Goal: Information Seeking & Learning: Learn about a topic

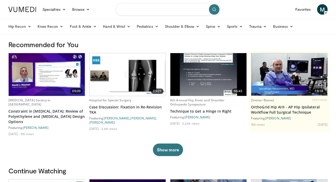
click at [156, 10] on input "Search topics, interventions" at bounding box center [167, 9] width 105 height 13
type input "****"
click at [215, 11] on icon "submit" at bounding box center [214, 9] width 4 height 4
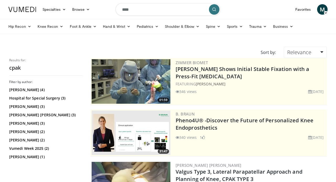
click at [165, 81] on img at bounding box center [130, 81] width 79 height 45
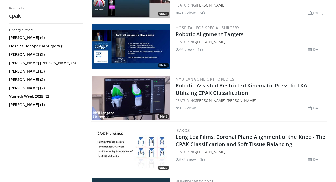
scroll to position [447, 0]
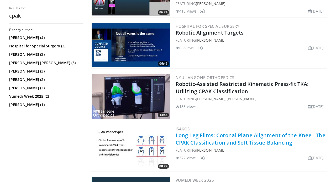
click at [236, 141] on link "Long Leg Films: Coronal Plane Alignment of the Knee - The CPAK Classification a…" at bounding box center [250, 139] width 150 height 14
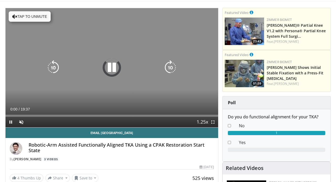
scroll to position [33, 0]
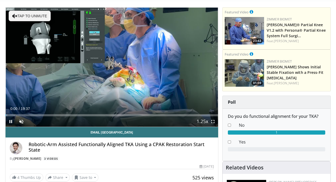
click at [10, 121] on span "Video Player" at bounding box center [11, 121] width 10 height 10
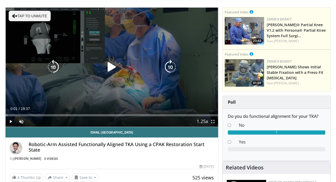
click at [111, 64] on icon "Video Player" at bounding box center [111, 67] width 15 height 15
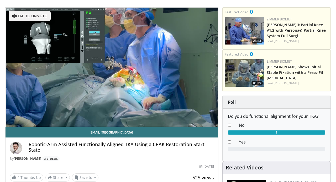
click at [111, 64] on div "10 seconds Tap to unmute" at bounding box center [112, 67] width 212 height 119
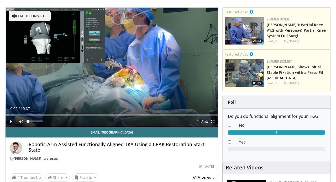
click at [20, 119] on span "Video Player" at bounding box center [21, 121] width 10 height 10
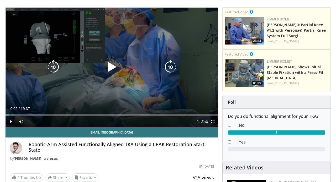
click at [113, 69] on icon "Video Player" at bounding box center [111, 67] width 15 height 15
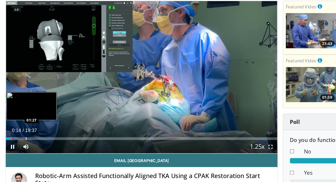
click at [24, 114] on div "Loaded : 2.21% 00:14 01:27" at bounding box center [112, 115] width 212 height 2
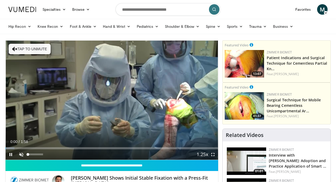
click at [21, 156] on span "Video Player" at bounding box center [21, 154] width 10 height 10
click at [12, 155] on span "Video Player" at bounding box center [11, 154] width 10 height 10
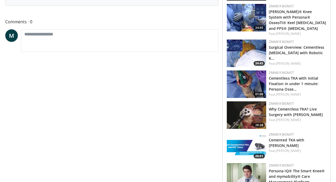
scroll to position [239, 0]
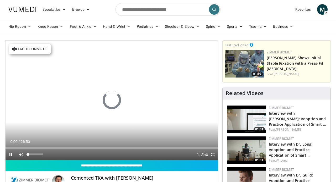
click at [21, 155] on span "Video Player" at bounding box center [21, 154] width 10 height 10
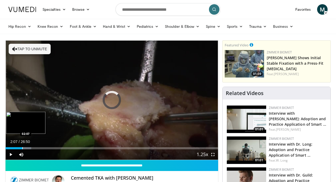
click at [22, 147] on div "Progress Bar" at bounding box center [22, 148] width 1 height 2
click at [19, 148] on div "Progress Bar" at bounding box center [19, 148] width 1 height 2
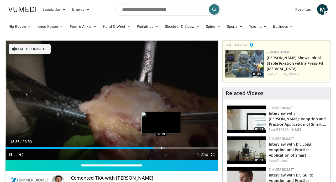
click at [161, 148] on div "Progress Bar" at bounding box center [161, 148] width 1 height 2
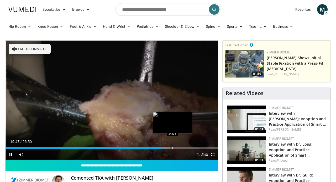
click at [172, 148] on div "Progress Bar" at bounding box center [172, 148] width 1 height 2
click at [181, 149] on div "Progress Bar" at bounding box center [181, 148] width 1 height 2
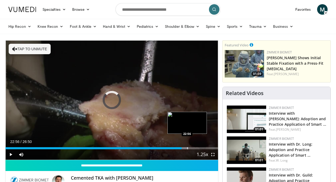
click at [187, 149] on div "Progress Bar" at bounding box center [187, 148] width 1 height 2
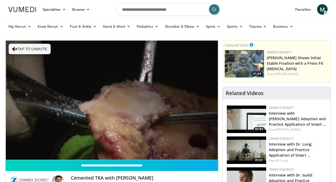
click at [191, 149] on div "10 seconds Tap to unmute" at bounding box center [112, 100] width 212 height 119
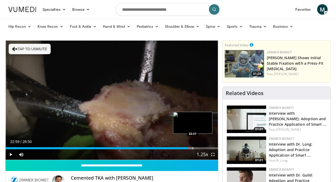
click at [192, 149] on div "Progress Bar" at bounding box center [192, 148] width 1 height 2
click at [199, 149] on div "Progress Bar" at bounding box center [199, 148] width 1 height 2
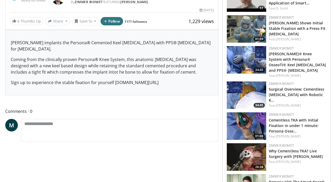
scroll to position [183, 0]
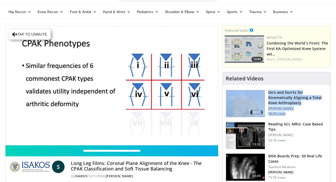
scroll to position [16, 0]
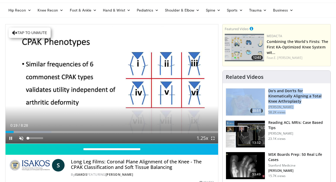
click at [22, 138] on span "Video Player" at bounding box center [21, 138] width 10 height 10
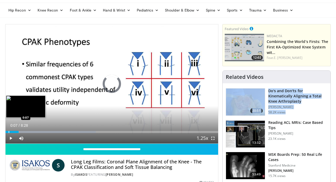
click at [9, 132] on div "Progress Bar" at bounding box center [9, 132] width 1 height 2
click at [10, 132] on div "Progress Bar" at bounding box center [10, 132] width 1 height 2
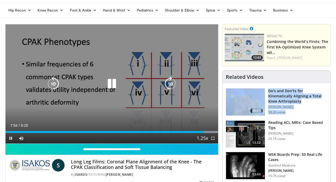
click at [112, 84] on icon "Video Player" at bounding box center [111, 84] width 15 height 15
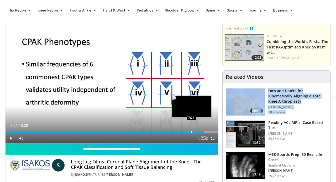
click at [191, 131] on div "Progress Bar" at bounding box center [191, 132] width 1 height 2
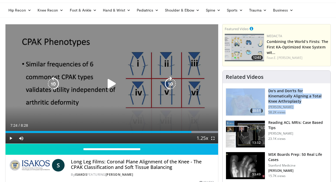
click at [110, 80] on icon "Video Player" at bounding box center [111, 84] width 15 height 15
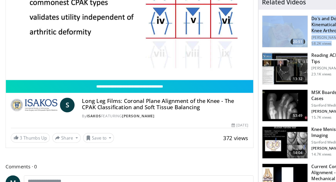
scroll to position [69, 0]
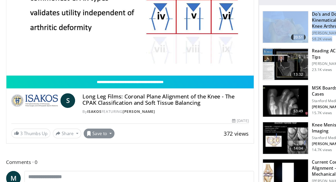
click at [92, 136] on button "Save to" at bounding box center [85, 140] width 27 height 8
click at [94, 149] on span "Add to Favorites" at bounding box center [94, 152] width 32 height 6
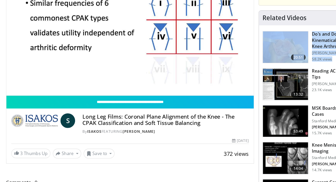
scroll to position [75, 0]
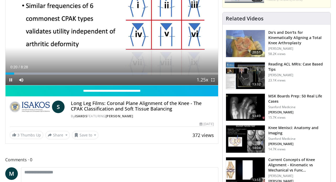
click at [11, 80] on span "Video Player" at bounding box center [11, 80] width 10 height 10
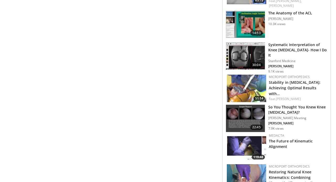
scroll to position [324, 0]
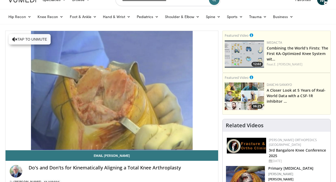
scroll to position [12, 0]
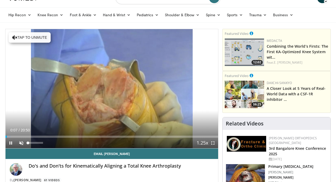
click at [21, 143] on span "Video Player" at bounding box center [21, 143] width 10 height 10
click at [11, 145] on span "Video Player" at bounding box center [11, 143] width 10 height 10
